Goal: Task Accomplishment & Management: Complete application form

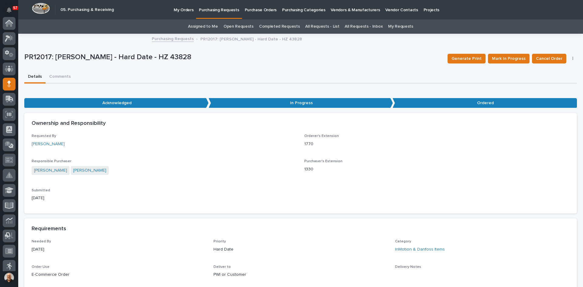
scroll to position [61, 0]
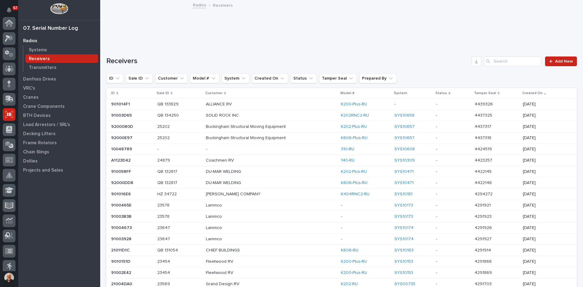
scroll to position [80, 0]
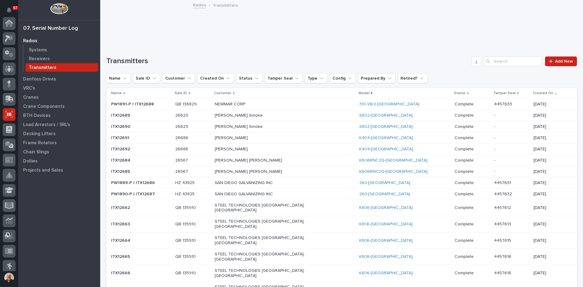
scroll to position [80, 0]
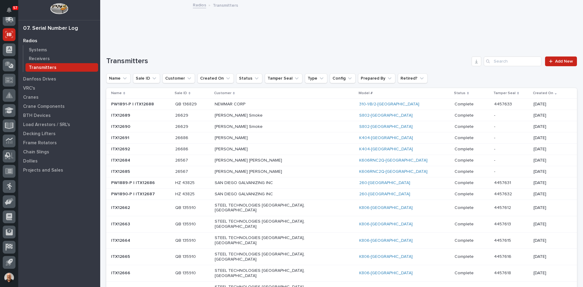
click at [40, 64] on div "Transmitters" at bounding box center [61, 67] width 73 height 8
click at [559, 61] on span "Add New" at bounding box center [564, 61] width 18 height 4
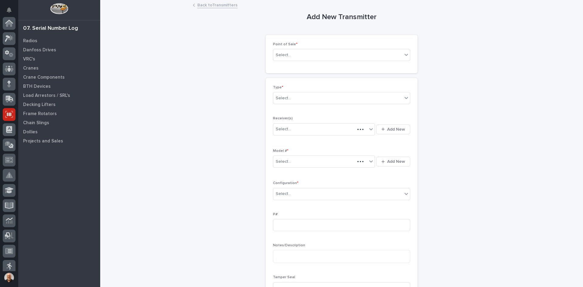
scroll to position [80, 0]
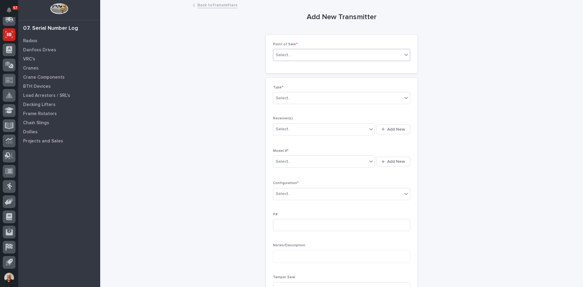
click at [293, 55] on div "Select..." at bounding box center [337, 55] width 129 height 10
click at [288, 66] on div "PWI Projects" at bounding box center [339, 66] width 137 height 11
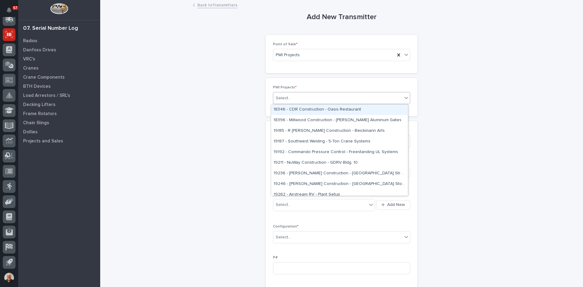
click at [291, 98] on input "text" at bounding box center [291, 98] width 1 height 5
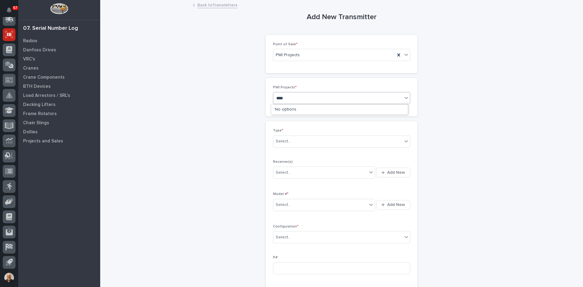
type input "*****"
click at [316, 109] on div "T&M - 27104 - Winnebago - Plt 7 - Inspection Repairs" at bounding box center [339, 109] width 137 height 11
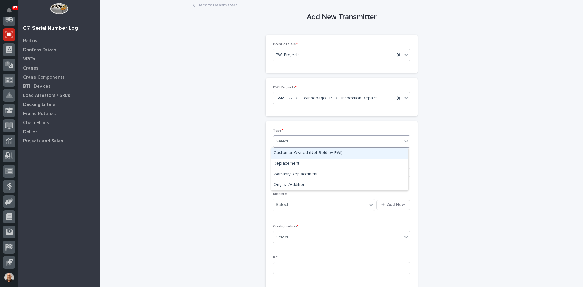
click at [296, 139] on div "Select..." at bounding box center [337, 141] width 129 height 10
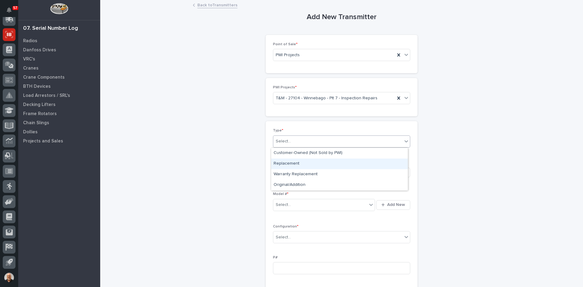
click at [292, 163] on div "Replacement" at bounding box center [339, 163] width 137 height 11
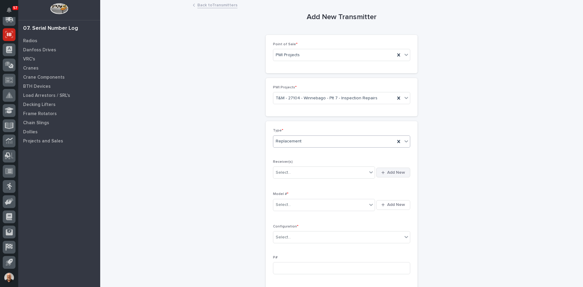
click at [394, 171] on span "Add New" at bounding box center [396, 172] width 18 height 5
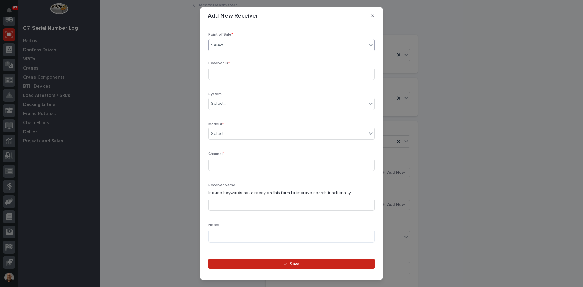
click at [237, 44] on div "Select..." at bounding box center [287, 45] width 158 height 10
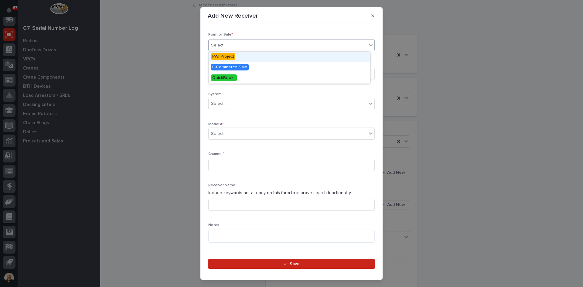
click at [228, 55] on span "PWI Project" at bounding box center [223, 56] width 24 height 7
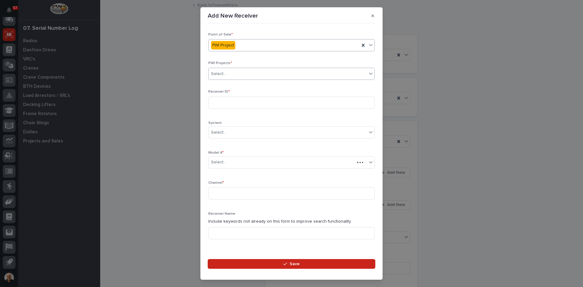
click at [228, 74] on div "Select..." at bounding box center [287, 74] width 158 height 10
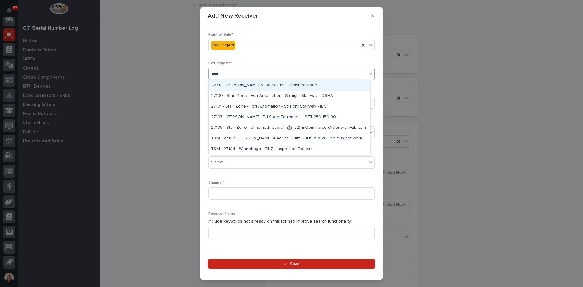
type input "*****"
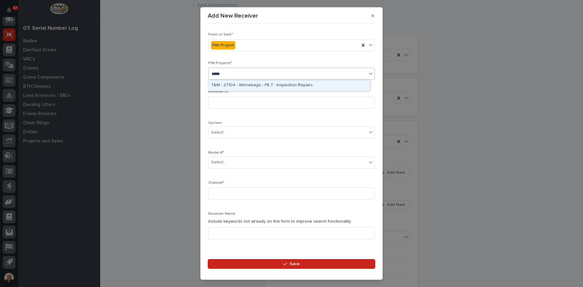
click at [257, 84] on div "T&M - 27104 - Winnebago - Plt 7 - Inspection Repairs" at bounding box center [288, 85] width 161 height 11
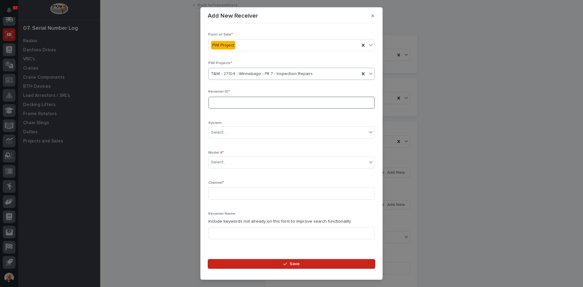
click at [220, 104] on input at bounding box center [291, 102] width 166 height 12
type input "2010CCF9"
click at [232, 161] on div "Select..." at bounding box center [287, 162] width 158 height 10
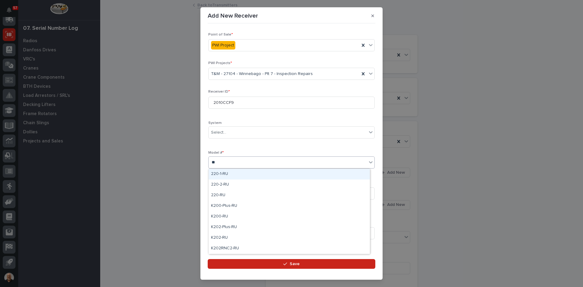
type input "***"
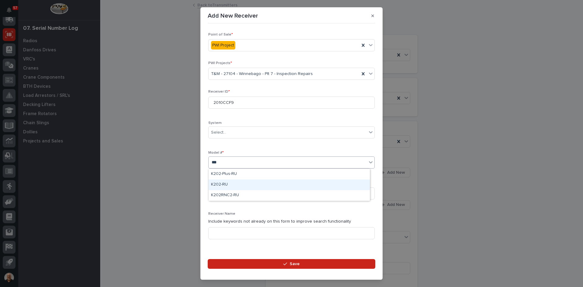
click at [224, 182] on div "K202-RU" at bounding box center [288, 184] width 161 height 11
click at [215, 195] on input at bounding box center [291, 193] width 166 height 12
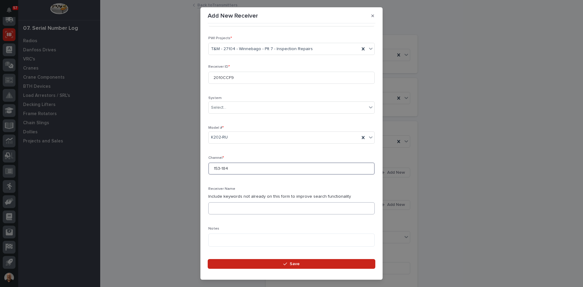
scroll to position [91, 0]
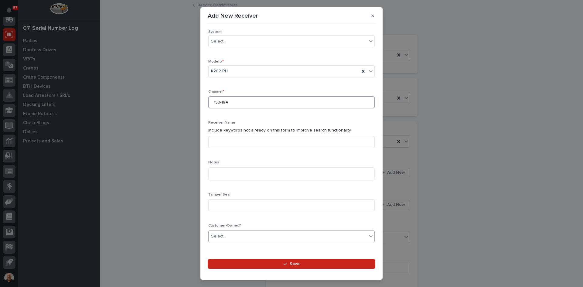
type input "153-184"
click at [227, 233] on div "Select..." at bounding box center [287, 236] width 158 height 10
click at [223, 247] on div "Yes" at bounding box center [288, 247] width 161 height 11
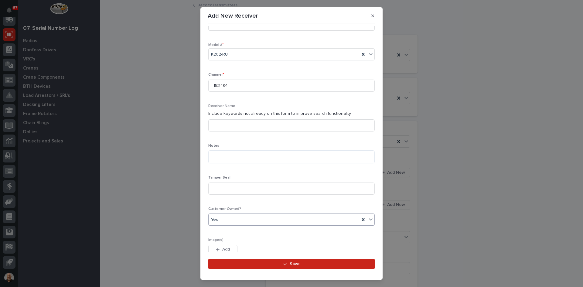
scroll to position [111, 0]
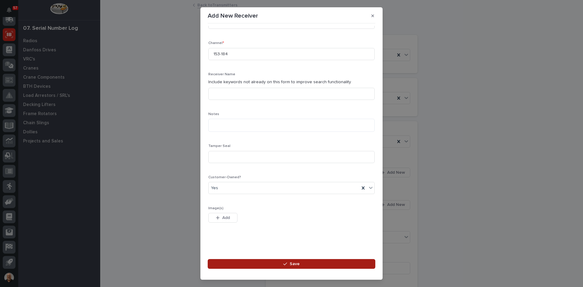
click at [295, 264] on span "Save" at bounding box center [294, 263] width 10 height 5
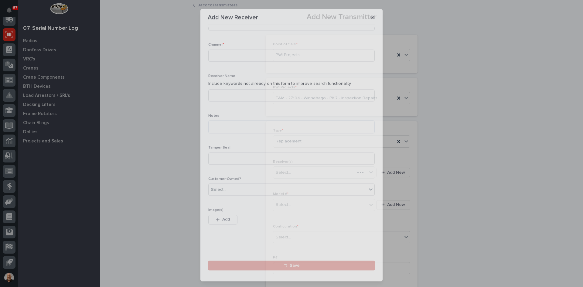
scroll to position [0, 0]
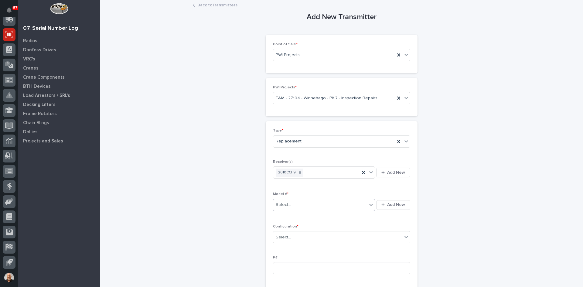
click at [295, 204] on div "Select..." at bounding box center [320, 205] width 94 height 10
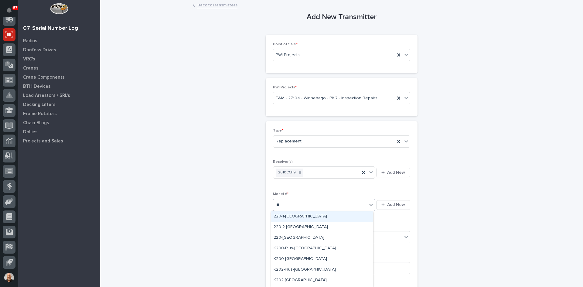
type input "***"
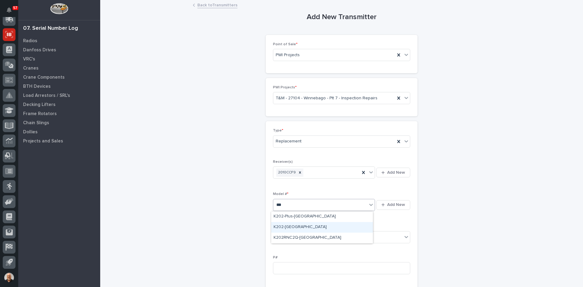
click at [286, 228] on div "K202-[GEOGRAPHIC_DATA]" at bounding box center [322, 227] width 102 height 11
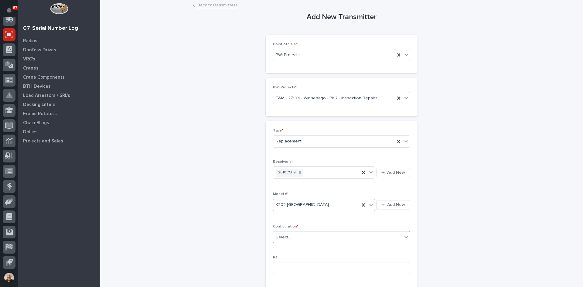
click at [294, 236] on div "Select..." at bounding box center [337, 237] width 129 height 10
click at [288, 247] on div "Standard" at bounding box center [339, 248] width 137 height 11
click at [275, 267] on input at bounding box center [341, 268] width 137 height 12
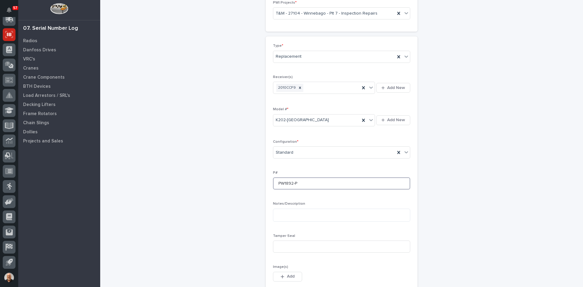
scroll to position [91, 0]
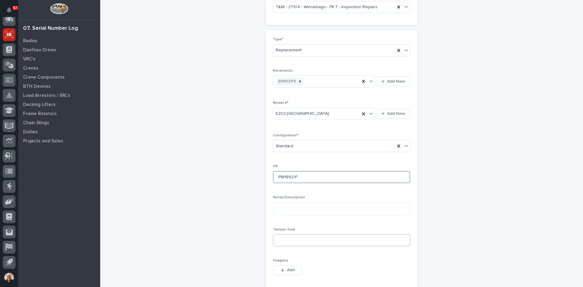
type input "PW1892-P"
click at [286, 235] on input at bounding box center [341, 240] width 137 height 12
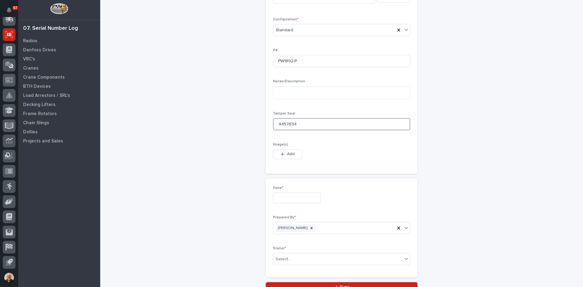
scroll to position [212, 0]
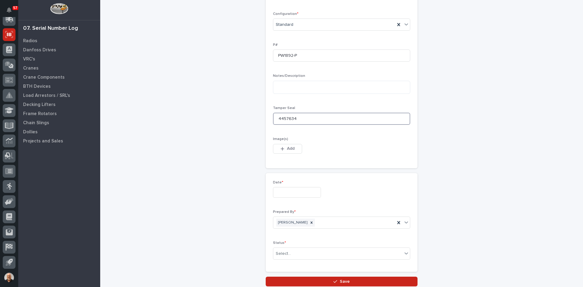
type input "4457634"
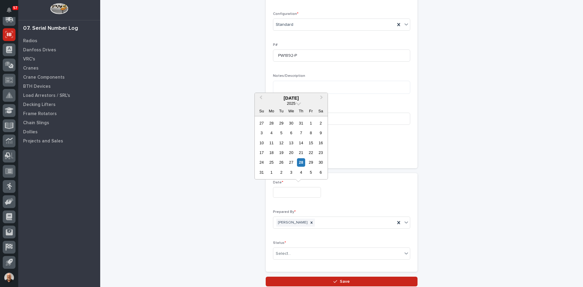
click at [276, 194] on input "text" at bounding box center [297, 192] width 48 height 11
click at [301, 161] on div "28" at bounding box center [301, 162] width 8 height 8
type input "**********"
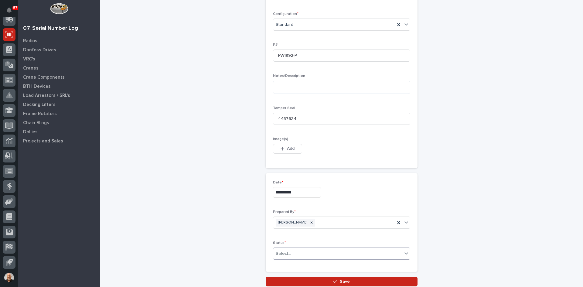
click at [296, 254] on div "Select..." at bounding box center [337, 254] width 129 height 10
click at [287, 241] on div "Complete" at bounding box center [339, 241] width 137 height 11
click at [344, 281] on span "Save" at bounding box center [345, 281] width 10 height 5
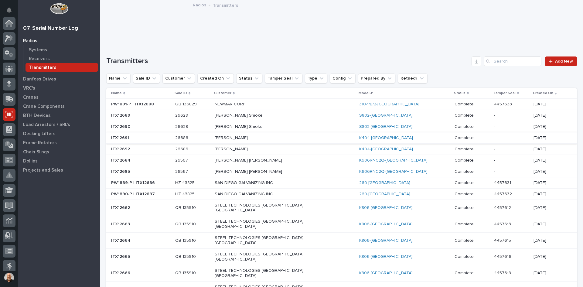
scroll to position [80, 0]
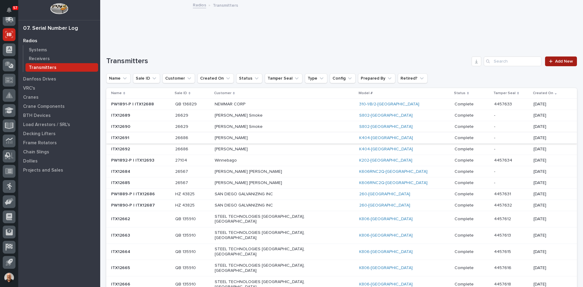
click at [562, 61] on span "Add New" at bounding box center [564, 61] width 18 height 4
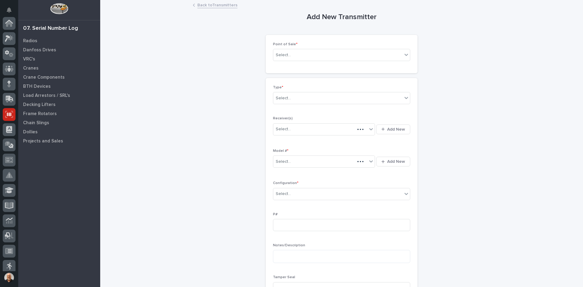
scroll to position [80, 0]
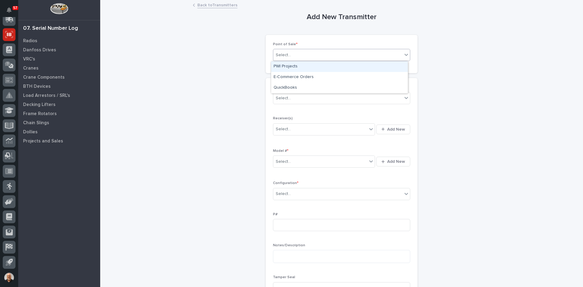
click at [290, 57] on div "Select..." at bounding box center [337, 55] width 129 height 10
click at [289, 66] on div "PWI Projects" at bounding box center [339, 66] width 137 height 11
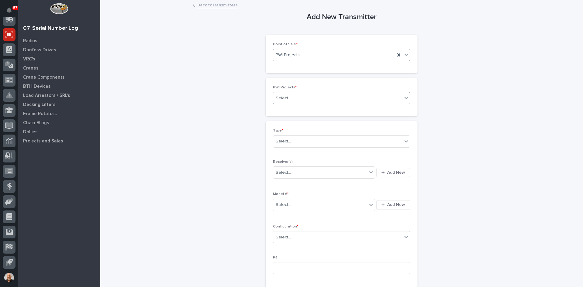
click at [293, 99] on div "Select..." at bounding box center [337, 98] width 129 height 10
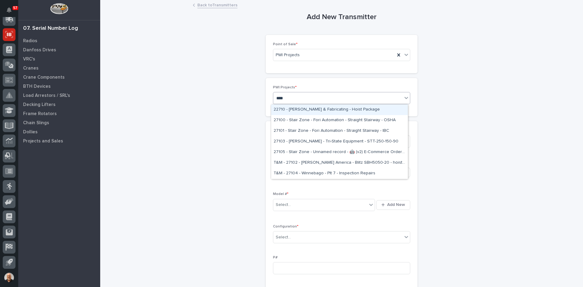
type input "*****"
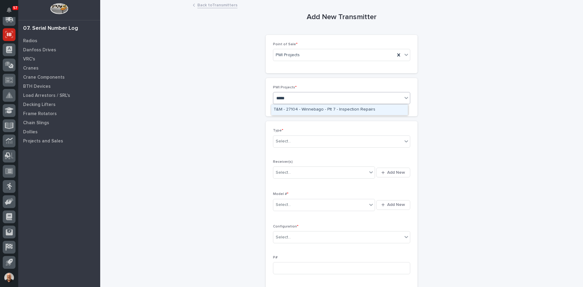
click at [302, 104] on div "T&M - 27104 - Winnebago - Plt 7 - Inspection Repairs" at bounding box center [339, 109] width 137 height 11
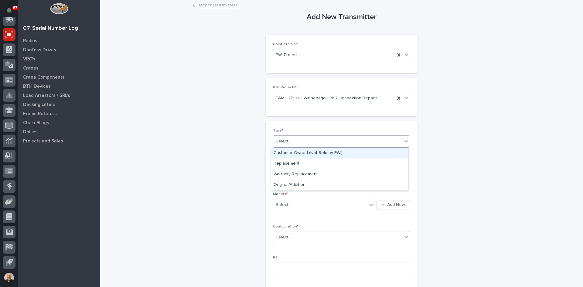
click at [291, 140] on input "text" at bounding box center [291, 141] width 1 height 5
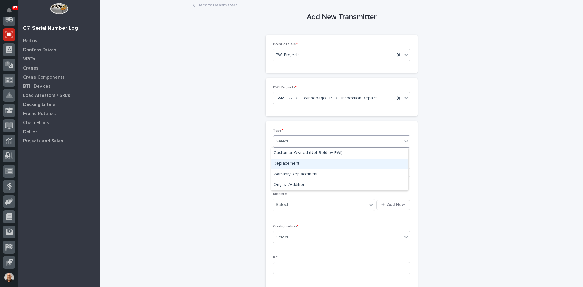
click at [286, 163] on div "Replacement" at bounding box center [339, 163] width 137 height 11
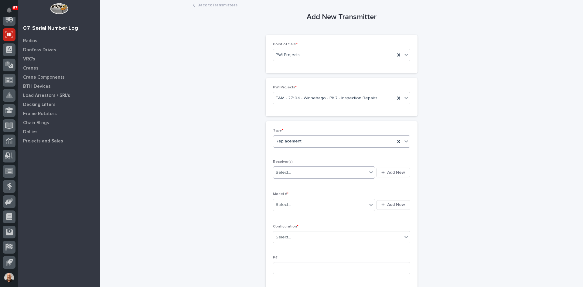
click at [294, 170] on div "Select..." at bounding box center [320, 173] width 94 height 10
type input "********"
click at [291, 186] on div "2010CCF9" at bounding box center [322, 184] width 102 height 11
click at [290, 207] on div "Select..." at bounding box center [320, 205] width 94 height 10
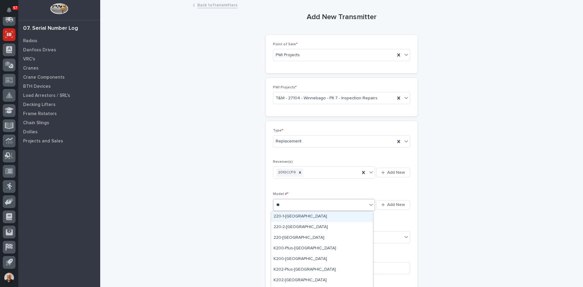
type input "***"
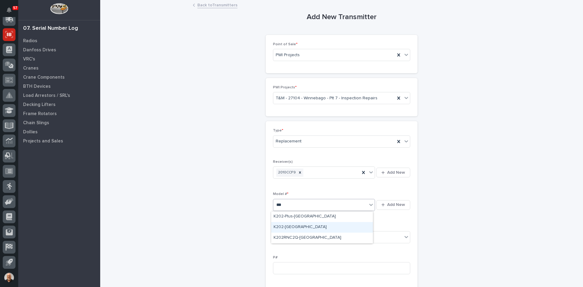
click at [289, 226] on div "K202-[GEOGRAPHIC_DATA]" at bounding box center [322, 227] width 102 height 11
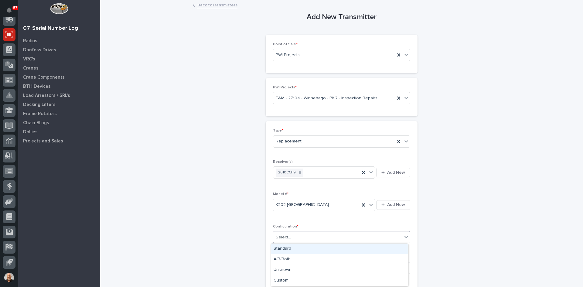
click at [291, 235] on input "text" at bounding box center [291, 237] width 1 height 5
click at [285, 248] on div "Standard" at bounding box center [339, 248] width 137 height 11
click at [277, 269] on input at bounding box center [341, 268] width 137 height 12
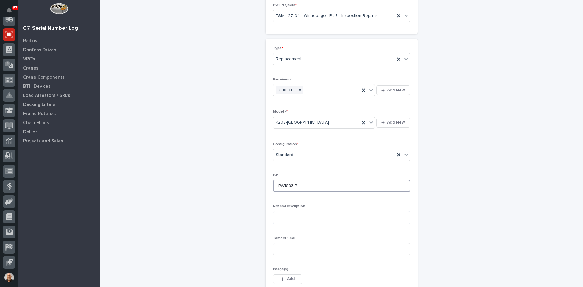
scroll to position [91, 0]
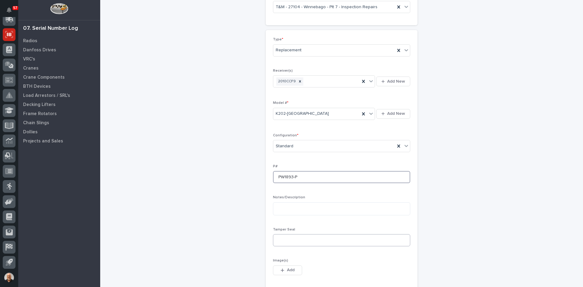
type input "PW1893-P"
click at [282, 239] on input at bounding box center [341, 240] width 137 height 12
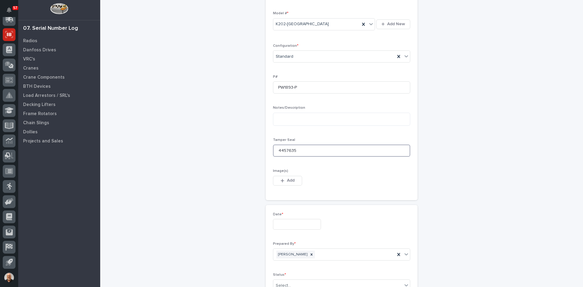
scroll to position [182, 0]
type input "4457635"
click at [281, 221] on input "text" at bounding box center [297, 222] width 48 height 11
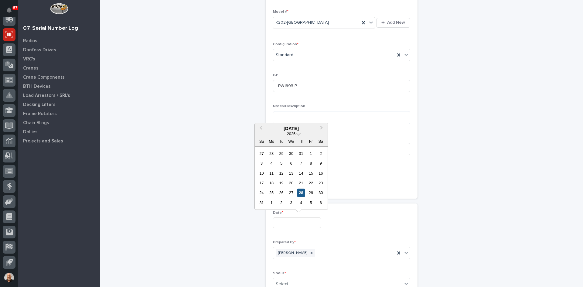
click at [297, 190] on div "28" at bounding box center [301, 192] width 8 height 8
type input "**********"
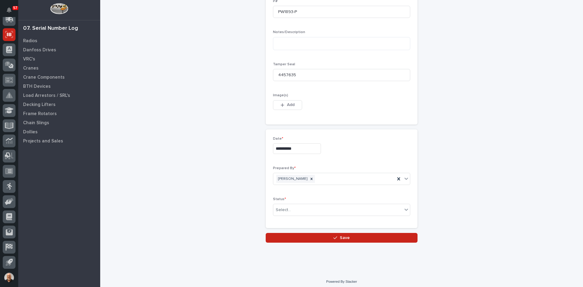
scroll to position [259, 0]
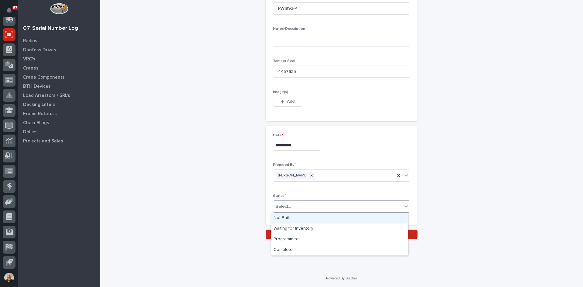
click at [291, 208] on div "Select..." at bounding box center [337, 206] width 129 height 10
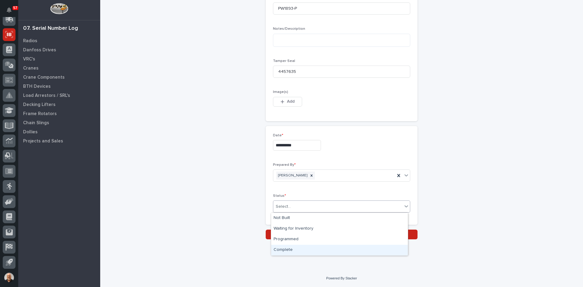
click at [290, 251] on div "Complete" at bounding box center [339, 250] width 137 height 11
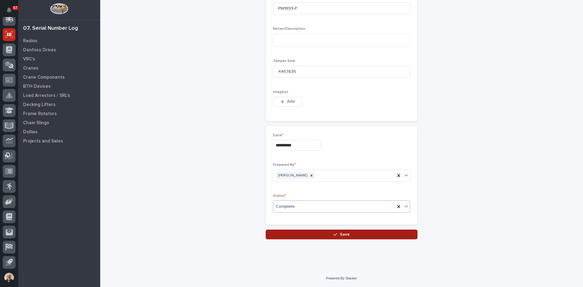
click at [341, 232] on span "Save" at bounding box center [345, 234] width 10 height 5
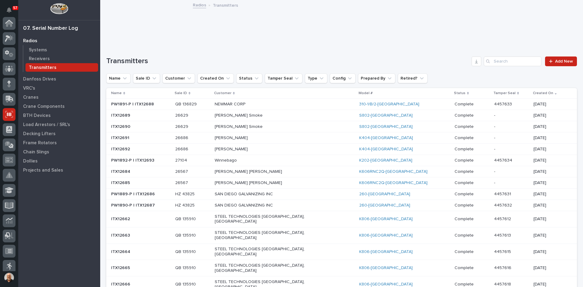
scroll to position [80, 0]
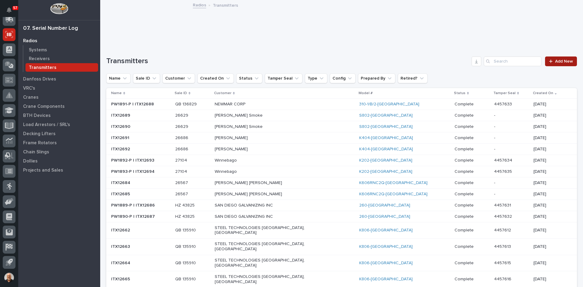
click at [560, 60] on span "Add New" at bounding box center [564, 61] width 18 height 4
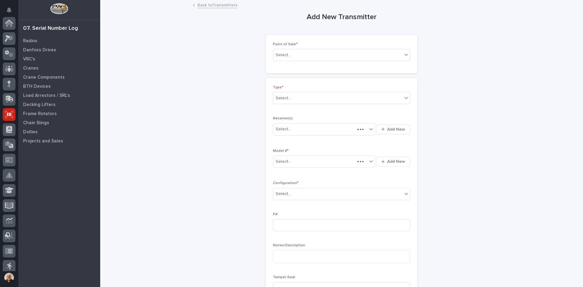
scroll to position [80, 0]
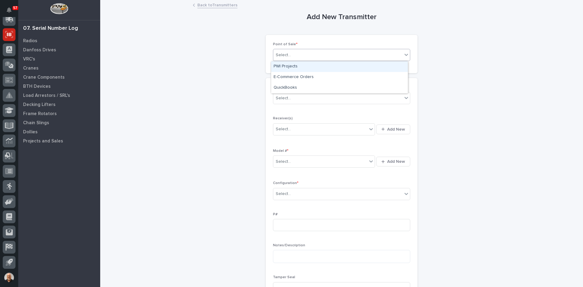
click at [292, 56] on div "Select..." at bounding box center [337, 55] width 129 height 10
click at [289, 65] on div "PWI Projects" at bounding box center [339, 66] width 137 height 11
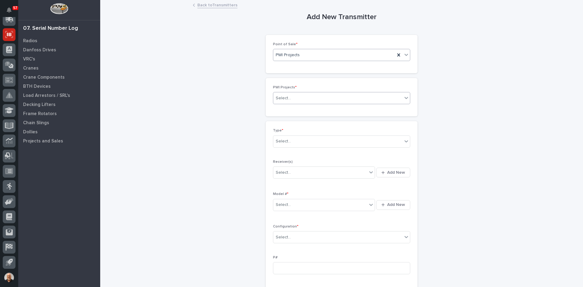
click at [293, 96] on div "Select..." at bounding box center [337, 98] width 129 height 10
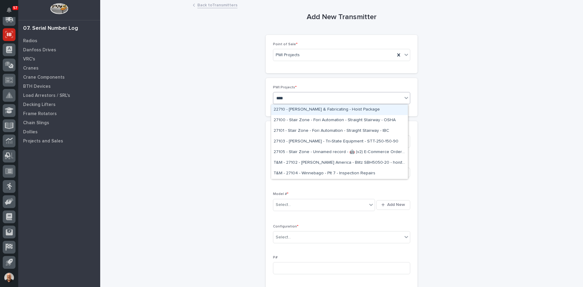
type input "*****"
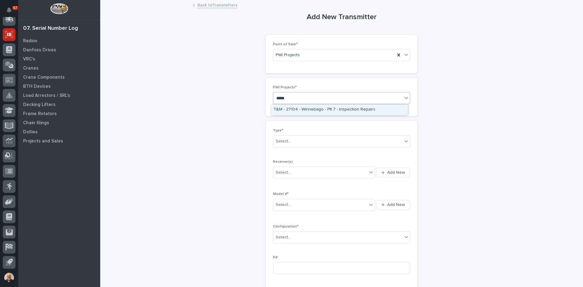
click at [315, 109] on div "T&M - 27104 - Winnebago - Plt 7 - Inspection Repairs" at bounding box center [339, 109] width 137 height 11
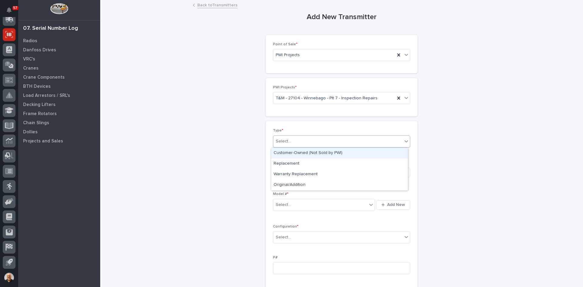
click at [289, 140] on div "Select..." at bounding box center [337, 141] width 129 height 10
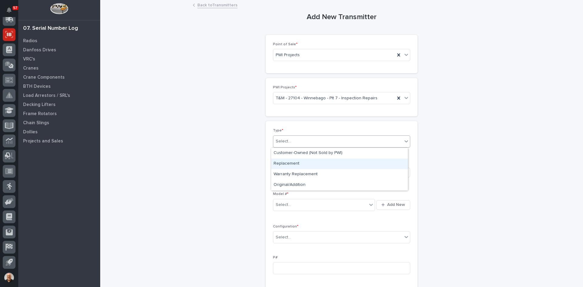
click at [290, 164] on div "Replacement" at bounding box center [339, 163] width 137 height 11
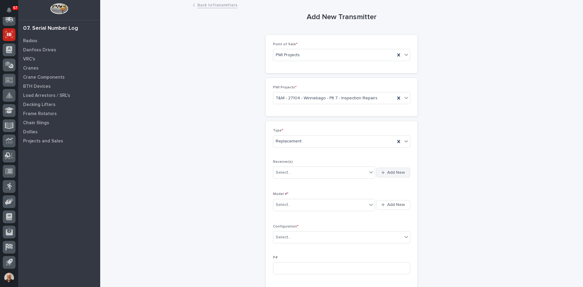
click at [395, 171] on span "Add New" at bounding box center [396, 172] width 18 height 5
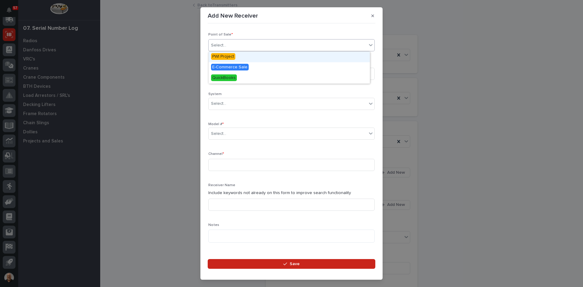
click at [228, 45] on div "Select..." at bounding box center [287, 45] width 158 height 10
click at [227, 57] on span "PWI Project" at bounding box center [223, 56] width 24 height 7
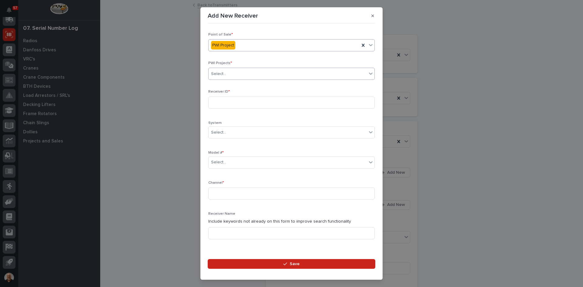
click at [228, 72] on div "Select..." at bounding box center [287, 74] width 158 height 10
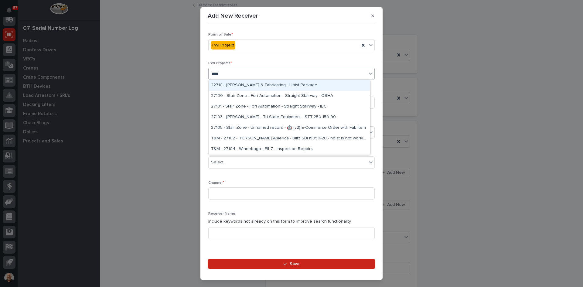
type input "*****"
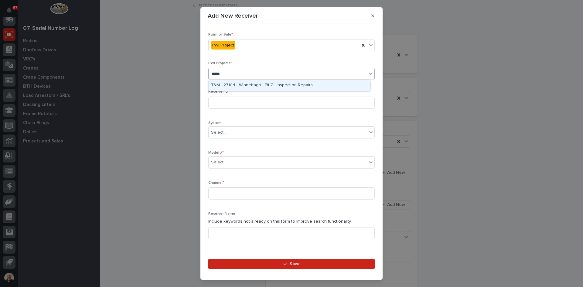
click at [255, 83] on div "T&M - 27104 - Winnebago - Plt 7 - Inspection Repairs" at bounding box center [288, 85] width 161 height 11
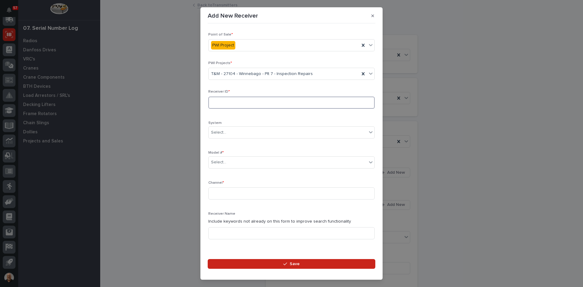
click at [213, 108] on input at bounding box center [291, 102] width 166 height 12
type input "21002D11"
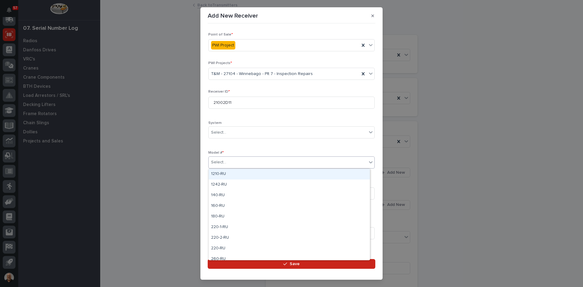
click at [232, 160] on div "Select..." at bounding box center [287, 162] width 158 height 10
type input "***"
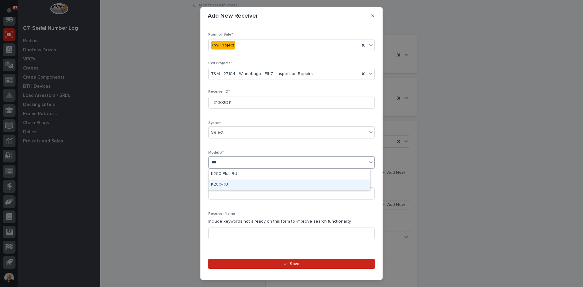
click at [220, 184] on div "K200-RU" at bounding box center [288, 184] width 161 height 11
click at [218, 193] on input at bounding box center [291, 193] width 166 height 12
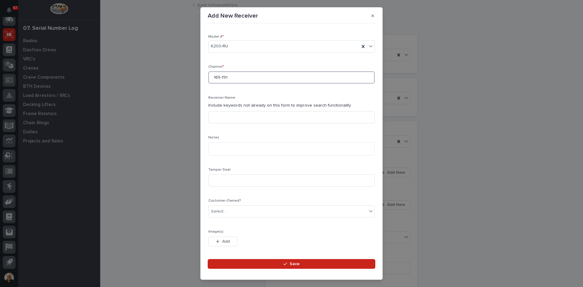
scroll to position [121, 0]
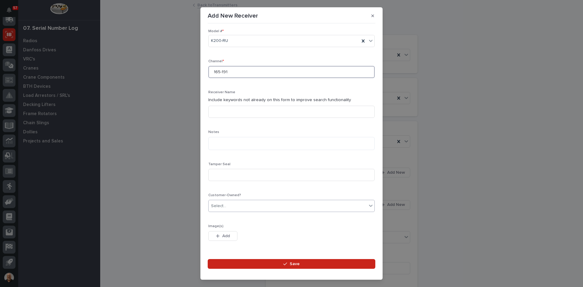
type input "165-191"
click at [227, 207] on div "Select..." at bounding box center [287, 206] width 158 height 10
click at [225, 216] on div "Yes" at bounding box center [288, 217] width 161 height 11
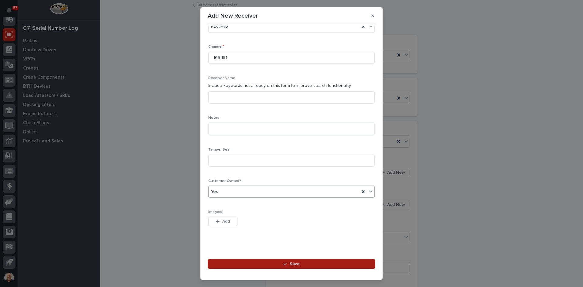
scroll to position [107, 0]
click at [296, 262] on span "Save" at bounding box center [294, 263] width 10 height 5
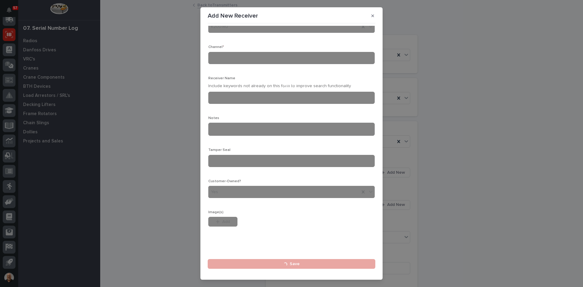
scroll to position [0, 0]
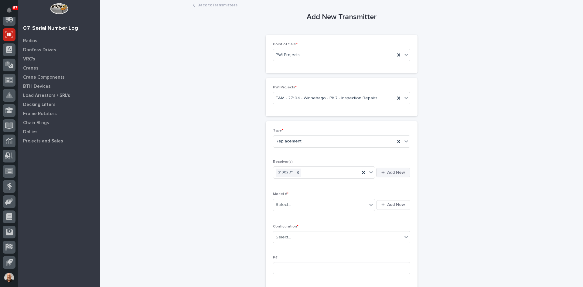
click at [394, 171] on span "Add New" at bounding box center [396, 172] width 18 height 5
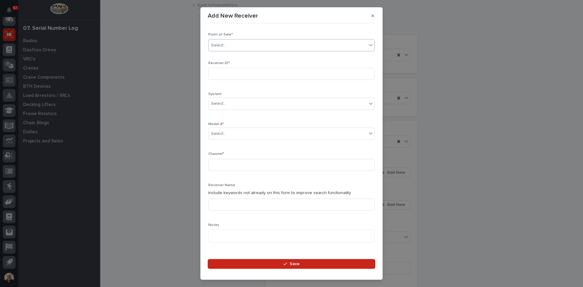
click at [228, 45] on div "Select..." at bounding box center [287, 45] width 158 height 10
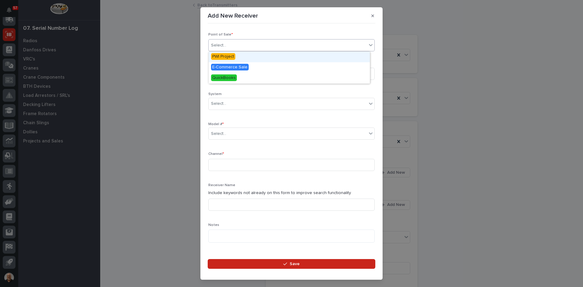
click at [227, 57] on span "PWI Project" at bounding box center [223, 56] width 24 height 7
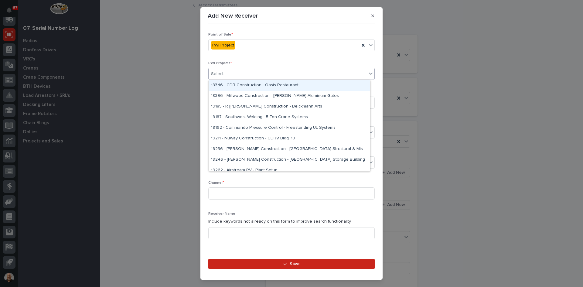
click at [229, 74] on div "Select..." at bounding box center [287, 74] width 158 height 10
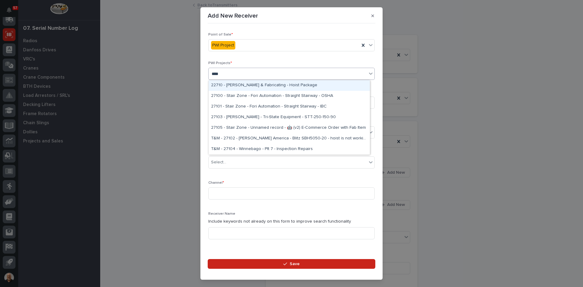
type input "*****"
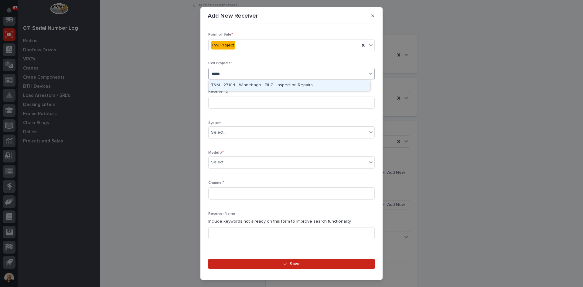
click at [247, 84] on div "T&M - 27104 - Winnebago - Plt 7 - Inspection Repairs" at bounding box center [288, 85] width 161 height 11
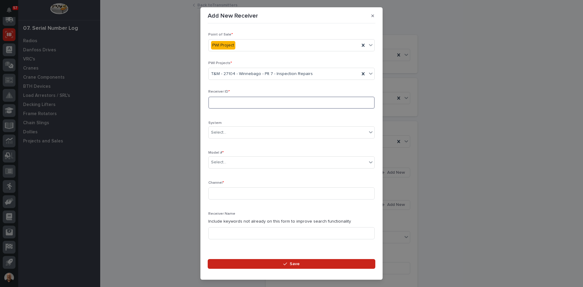
click at [214, 101] on input at bounding box center [291, 102] width 166 height 12
type input "21002CBF"
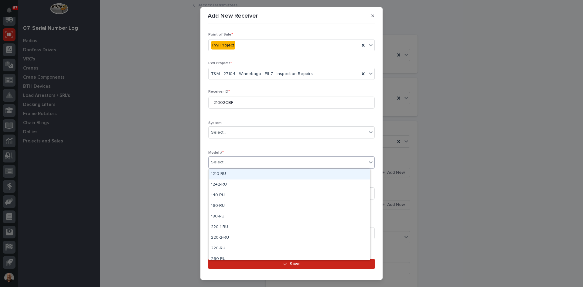
click at [236, 161] on div "Select..." at bounding box center [287, 162] width 158 height 10
type input "***"
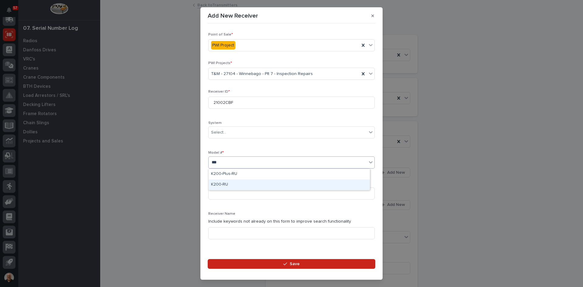
click at [223, 185] on div "K200-RU" at bounding box center [288, 184] width 161 height 11
click at [222, 195] on input at bounding box center [291, 193] width 166 height 12
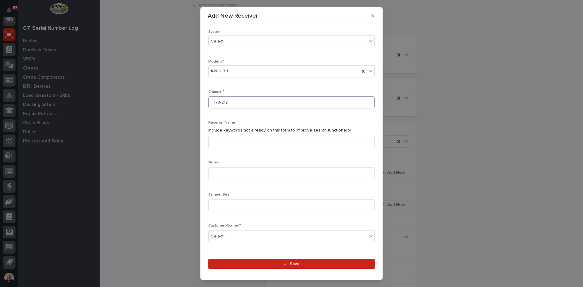
scroll to position [121, 0]
type input "173-212"
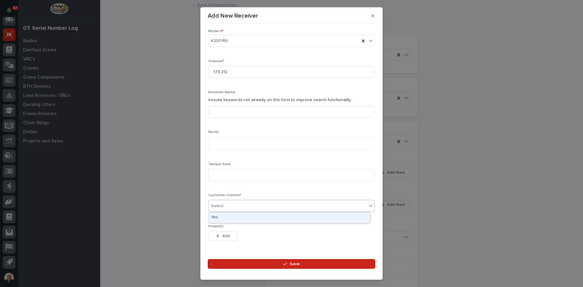
click at [222, 209] on div "Select..." at bounding box center [218, 206] width 15 height 6
click at [221, 218] on div "Yes" at bounding box center [288, 217] width 161 height 11
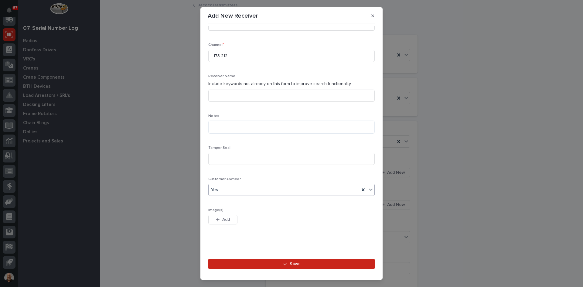
scroll to position [111, 0]
click at [291, 264] on span "Save" at bounding box center [294, 263] width 10 height 5
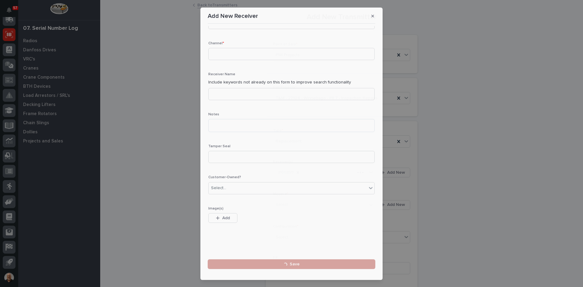
scroll to position [0, 0]
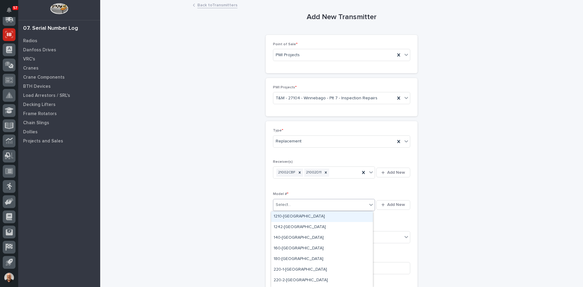
click at [309, 206] on div "Select..." at bounding box center [320, 205] width 94 height 10
type input "***"
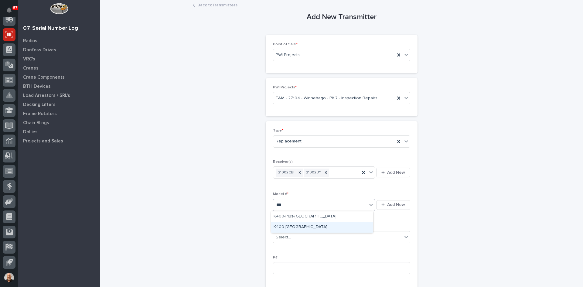
click at [281, 226] on div "K400-[GEOGRAPHIC_DATA]" at bounding box center [322, 227] width 102 height 11
click at [297, 233] on div "Select..." at bounding box center [337, 237] width 129 height 10
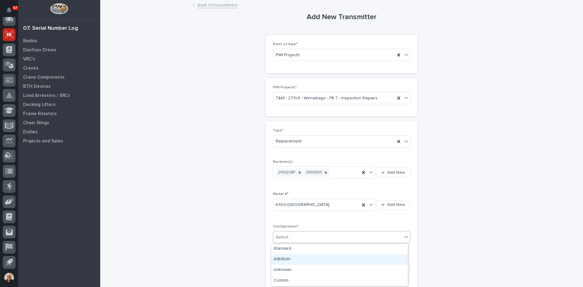
click at [293, 258] on div "A/B/Both" at bounding box center [339, 259] width 137 height 11
click at [282, 267] on input at bounding box center [341, 268] width 137 height 12
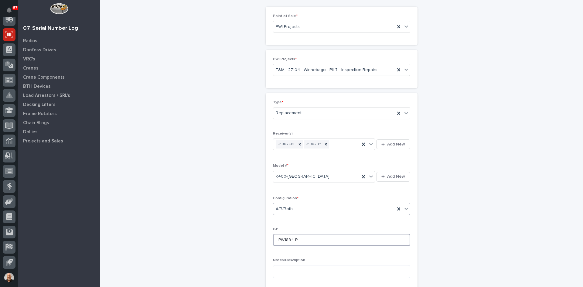
scroll to position [91, 0]
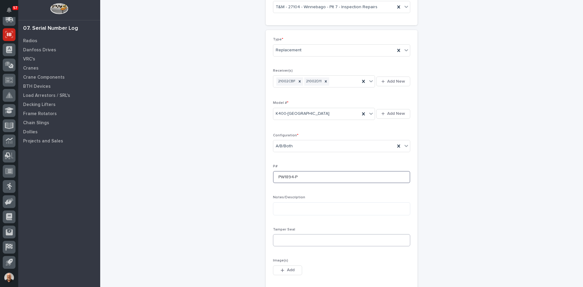
type input "PW1894-P"
click at [281, 243] on input at bounding box center [341, 240] width 137 height 12
type input "4457636"
click at [291, 269] on span "Add" at bounding box center [291, 269] width 8 height 5
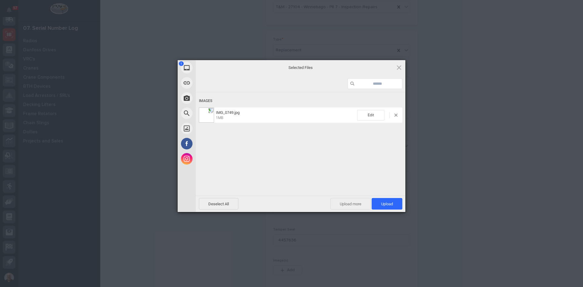
click at [354, 201] on span "Upload more" at bounding box center [350, 204] width 40 height 12
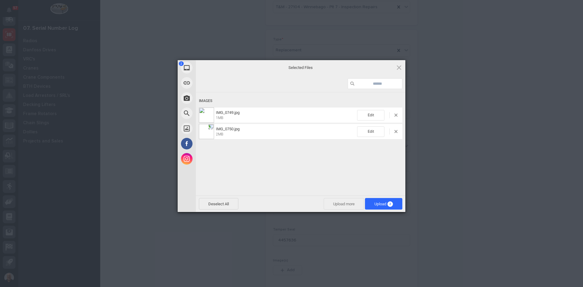
click at [351, 204] on span "Upload more" at bounding box center [343, 204] width 40 height 12
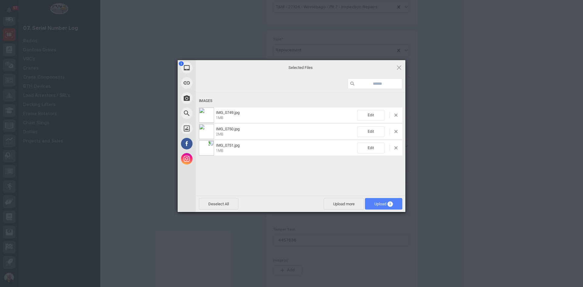
click at [376, 203] on span "Upload 3" at bounding box center [383, 203] width 19 height 5
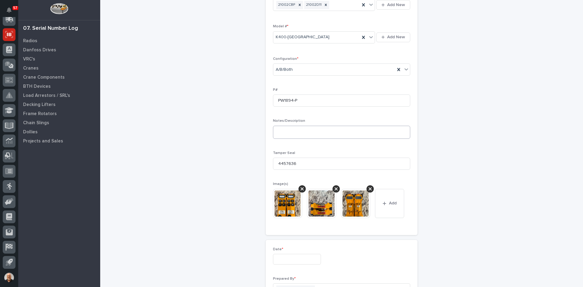
scroll to position [223, 0]
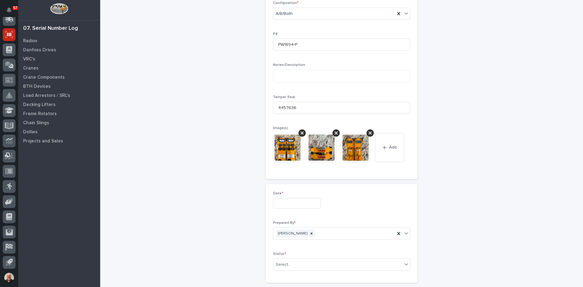
click at [292, 205] on input "text" at bounding box center [297, 203] width 48 height 11
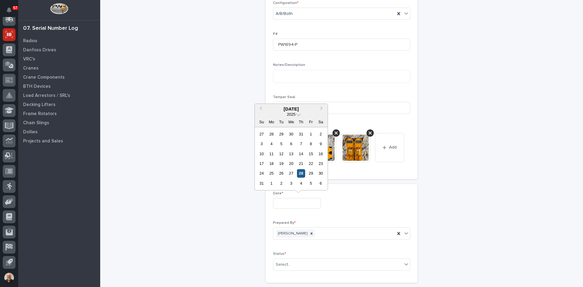
click at [301, 172] on div "28" at bounding box center [301, 173] width 8 height 8
type input "**********"
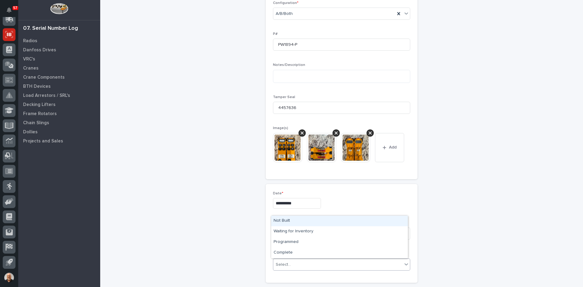
click at [300, 262] on div "Select..." at bounding box center [337, 264] width 129 height 10
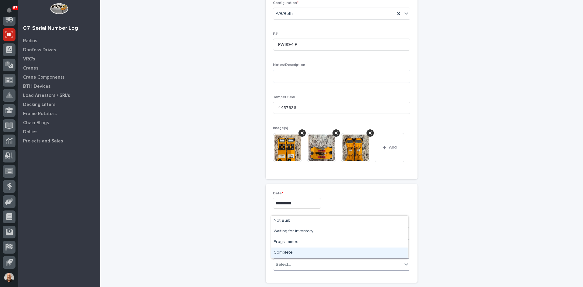
click at [286, 252] on div "Complete" at bounding box center [339, 252] width 137 height 11
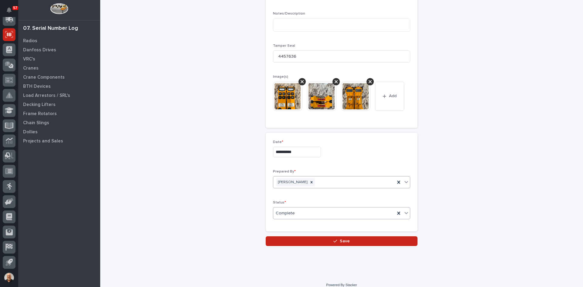
scroll to position [281, 0]
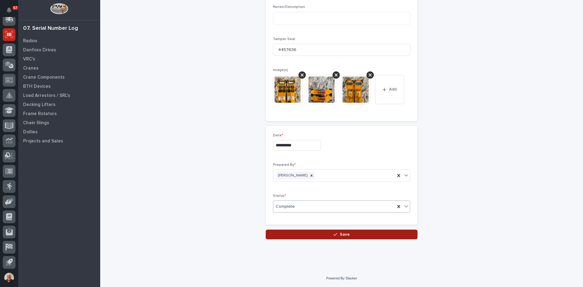
click at [342, 235] on span "Save" at bounding box center [345, 234] width 10 height 5
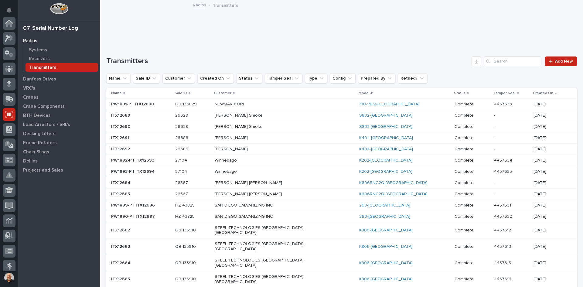
scroll to position [80, 0]
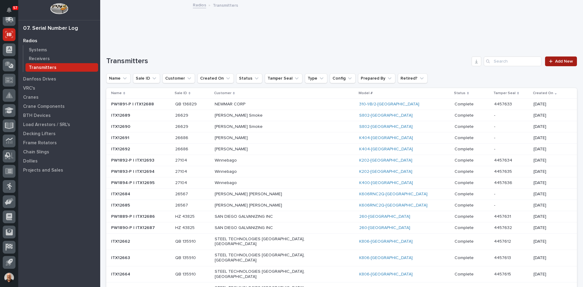
click at [560, 62] on span "Add New" at bounding box center [564, 61] width 18 height 4
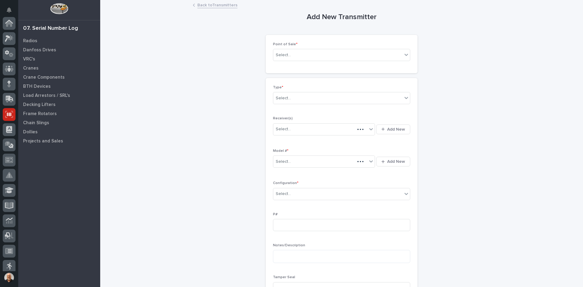
scroll to position [80, 0]
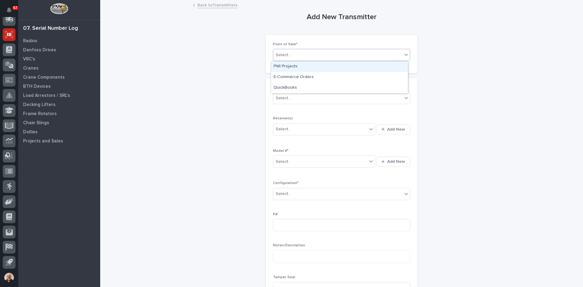
click at [302, 53] on div "Select..." at bounding box center [337, 55] width 129 height 10
click at [287, 66] on div "PWI Projects" at bounding box center [339, 66] width 137 height 11
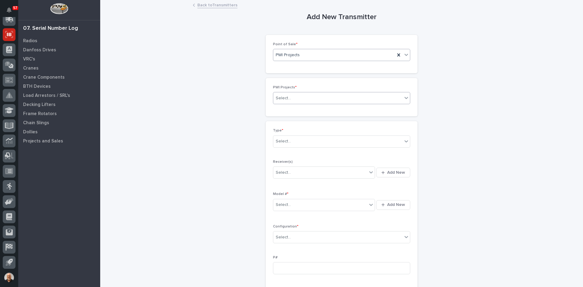
click at [290, 97] on div "Select..." at bounding box center [337, 98] width 129 height 10
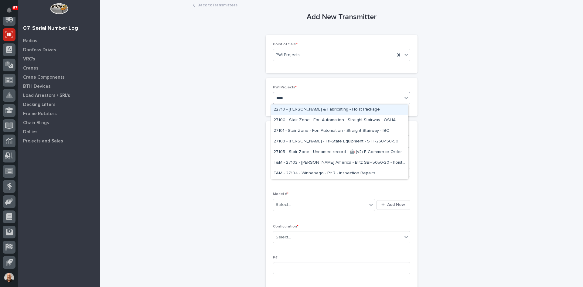
type input "*****"
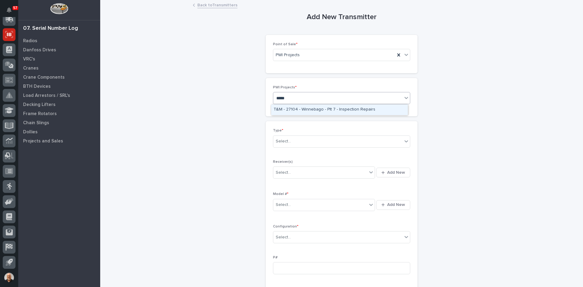
click at [322, 105] on div "T&M - 27104 - Winnebago - Plt 7 - Inspection Repairs" at bounding box center [339, 109] width 137 height 11
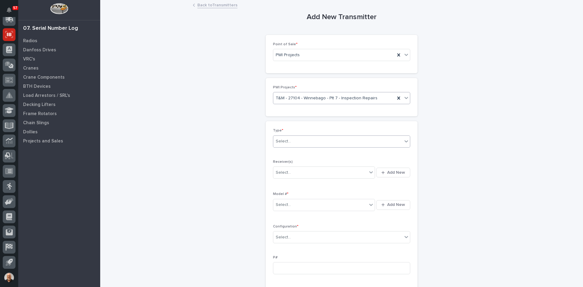
click at [290, 141] on div "Select..." at bounding box center [337, 141] width 129 height 10
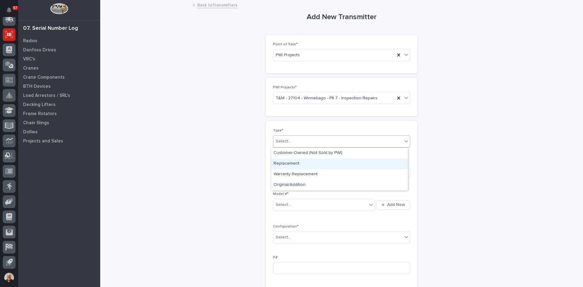
click at [291, 163] on div "Replacement" at bounding box center [339, 163] width 137 height 11
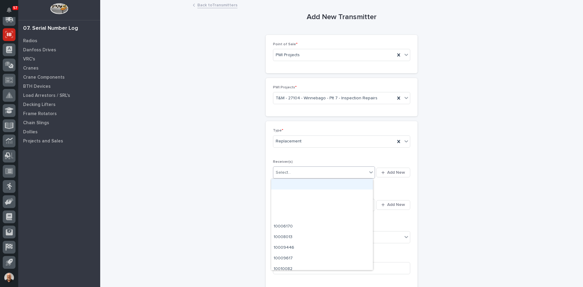
click at [291, 172] on div "Select..." at bounding box center [320, 173] width 94 height 10
type input "********"
click at [288, 182] on div "21002D11" at bounding box center [322, 184] width 102 height 11
type input "********"
click at [286, 182] on div "21002CBF" at bounding box center [322, 184] width 102 height 11
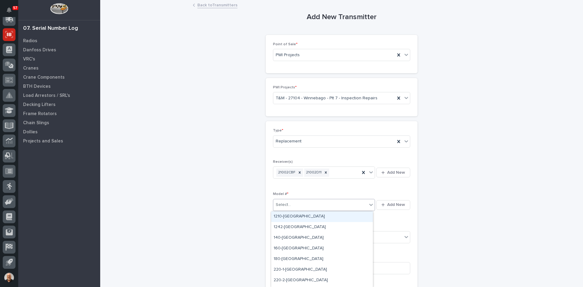
click at [297, 204] on div "Select..." at bounding box center [320, 205] width 94 height 10
type input "***"
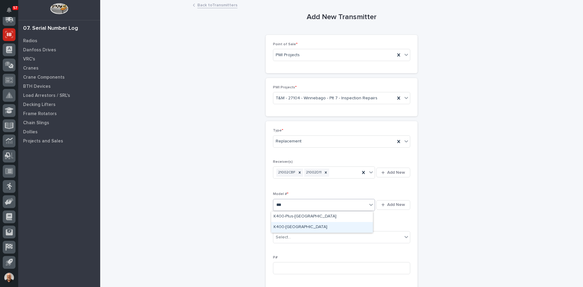
click at [285, 225] on div "K400-[GEOGRAPHIC_DATA]" at bounding box center [322, 227] width 102 height 11
click at [301, 235] on div "Select..." at bounding box center [337, 237] width 129 height 10
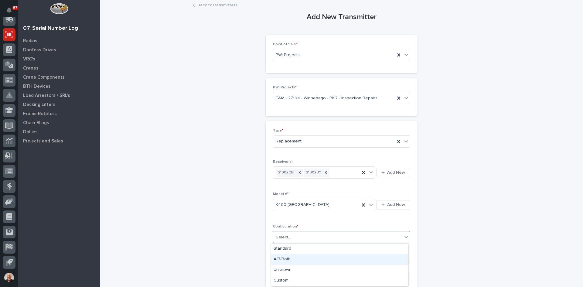
click at [286, 259] on div "A/B/Both" at bounding box center [339, 259] width 137 height 11
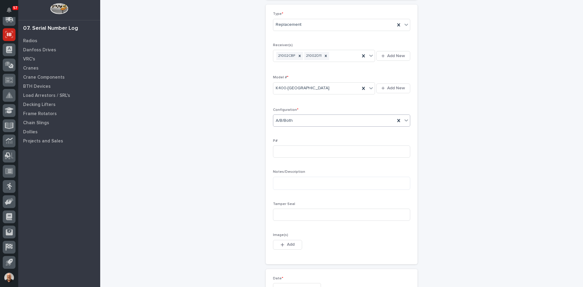
scroll to position [121, 0]
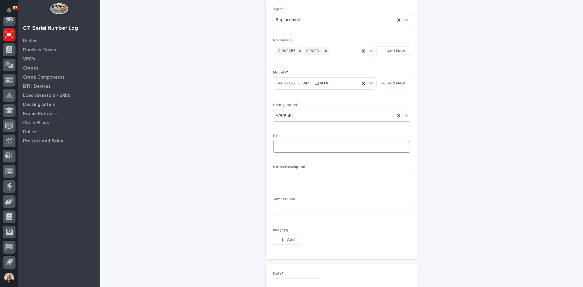
click at [278, 143] on input at bounding box center [341, 146] width 137 height 12
type input "PW1895-P"
click at [282, 211] on input at bounding box center [341, 210] width 137 height 12
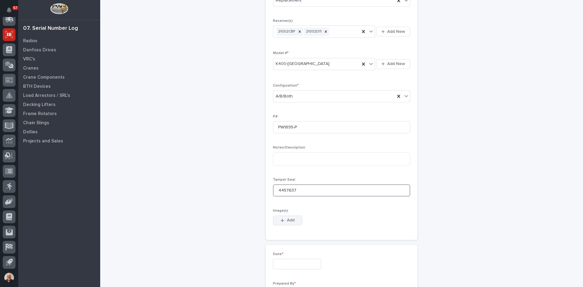
scroll to position [152, 0]
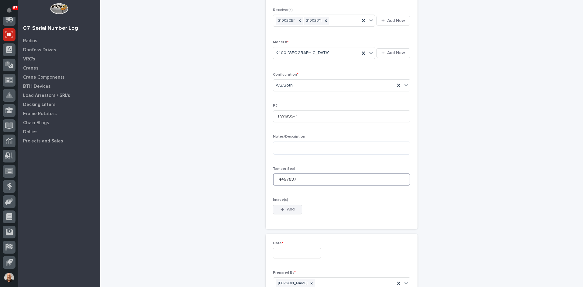
type input "4457637"
click at [287, 209] on span "Add" at bounding box center [291, 208] width 8 height 5
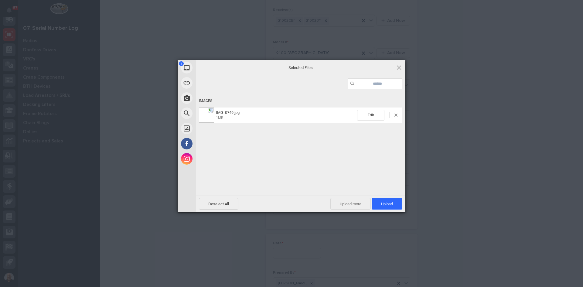
click at [357, 204] on span "Upload more" at bounding box center [350, 204] width 40 height 12
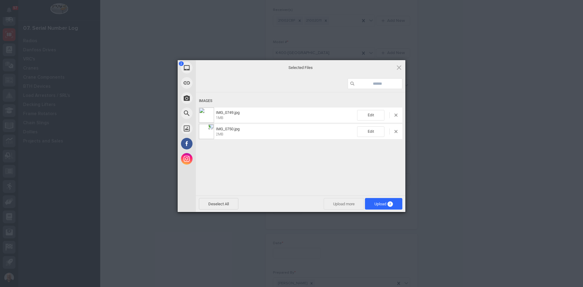
click at [341, 204] on span "Upload more" at bounding box center [343, 204] width 40 height 12
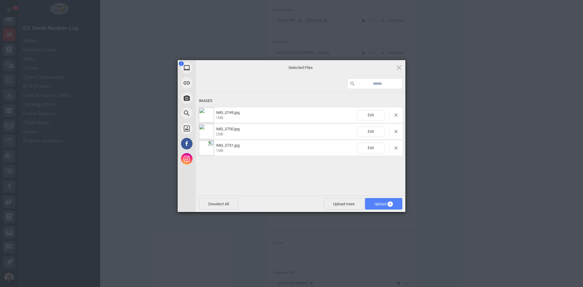
click at [371, 200] on span "Upload 3" at bounding box center [383, 204] width 37 height 12
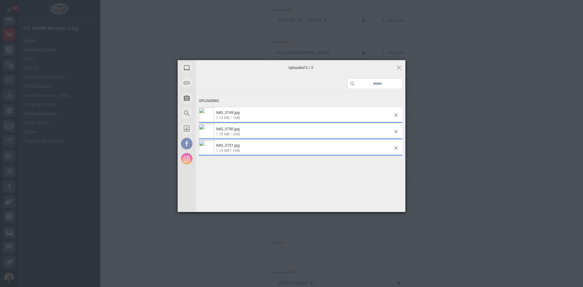
scroll to position [163, 0]
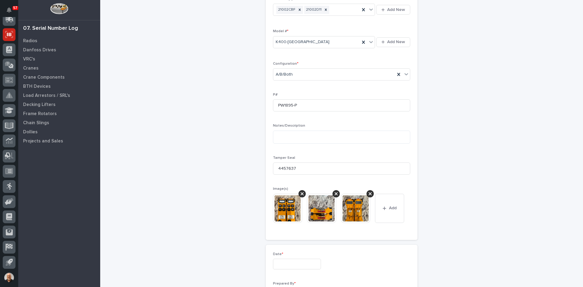
click at [309, 265] on input "text" at bounding box center [297, 264] width 48 height 11
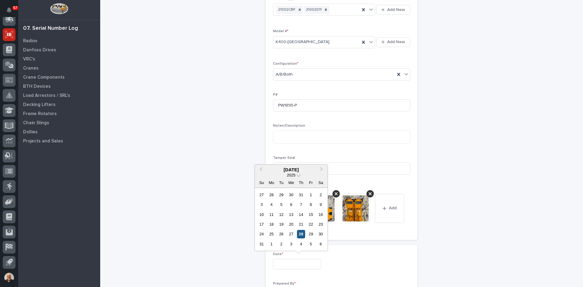
click at [302, 236] on div "28" at bounding box center [301, 234] width 8 height 8
type input "**********"
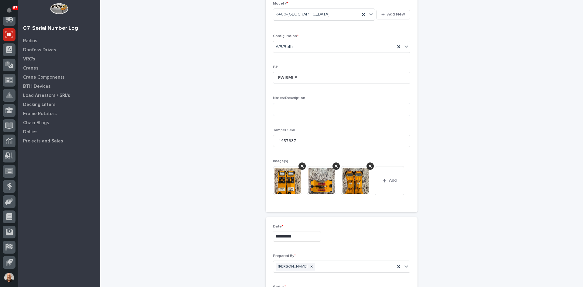
scroll to position [254, 0]
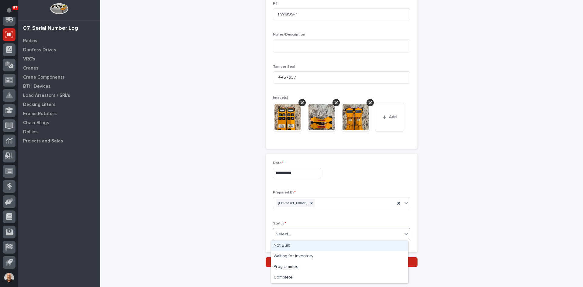
click at [285, 232] on div "Select..." at bounding box center [283, 234] width 15 height 6
click at [289, 276] on div "Complete" at bounding box center [339, 277] width 137 height 11
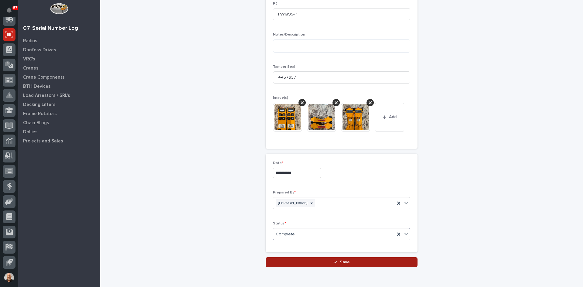
click at [340, 262] on span "Save" at bounding box center [345, 261] width 10 height 5
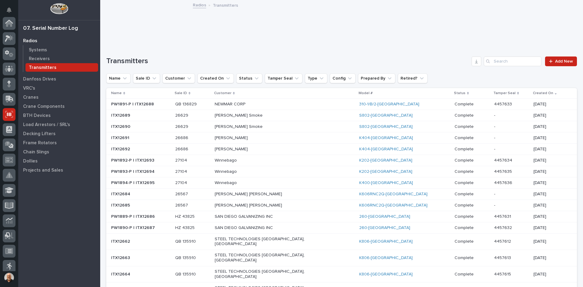
scroll to position [80, 0]
